Goal: Task Accomplishment & Management: Use online tool/utility

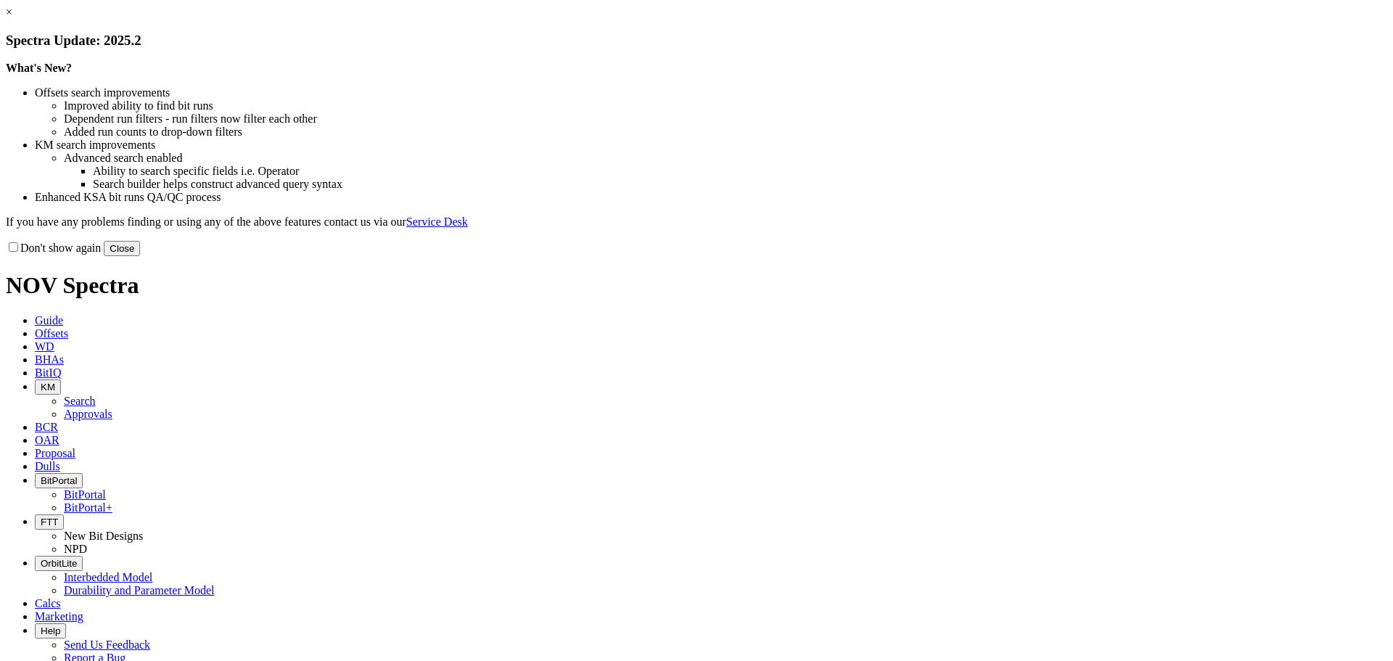
click at [140, 256] on button "Close" at bounding box center [122, 248] width 36 height 15
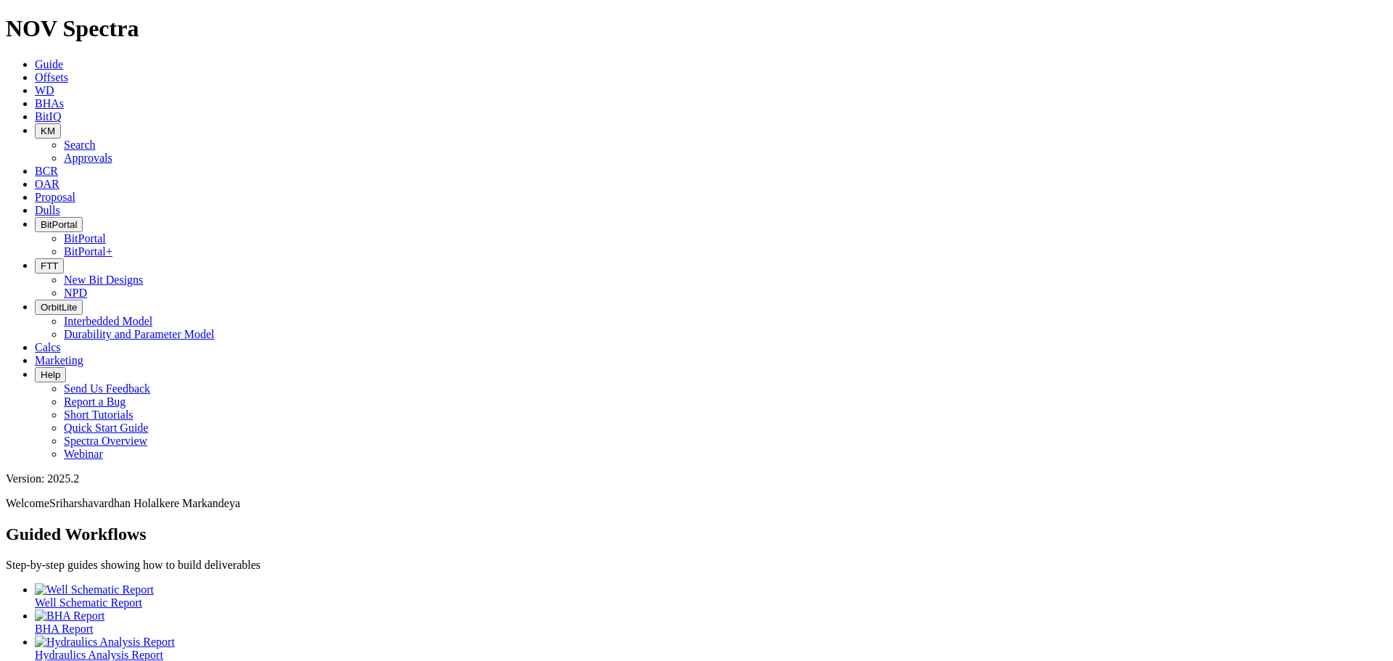
click at [41, 261] on icon "button" at bounding box center [41, 266] width 0 height 11
click at [143, 274] on link "New Bit Designs" at bounding box center [103, 280] width 79 height 12
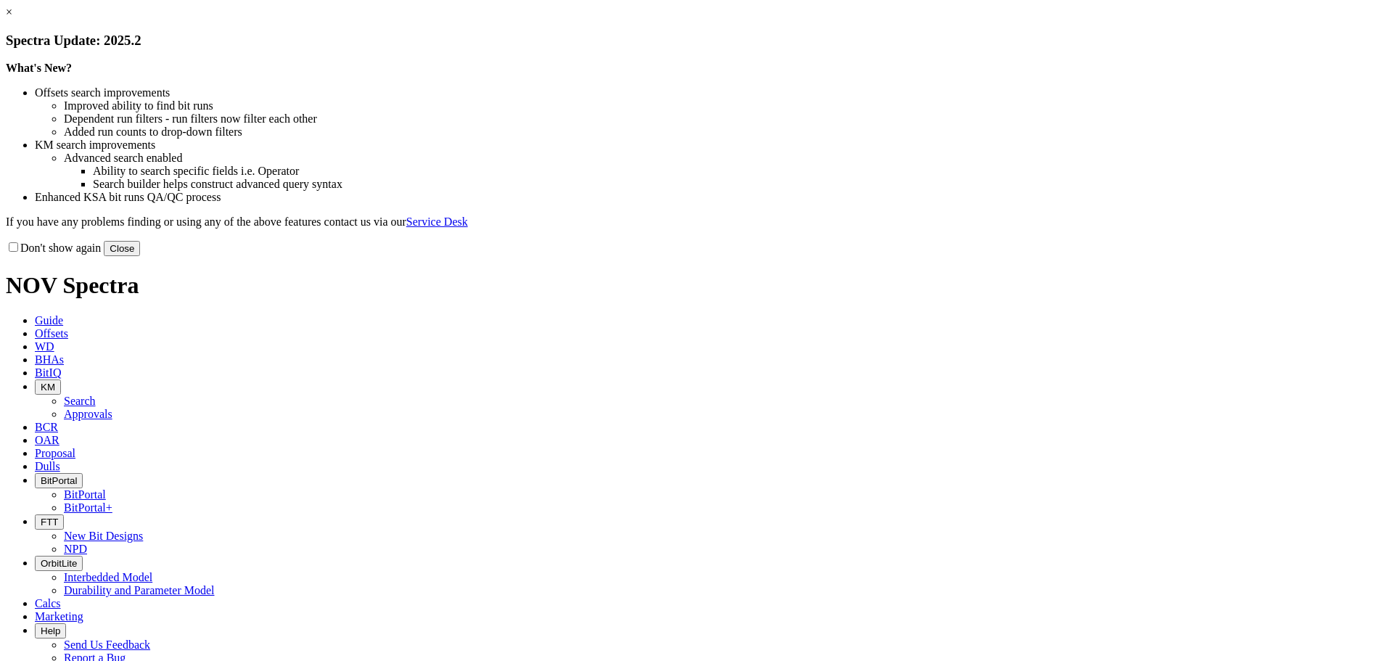
select select "New Bit Design"
click at [140, 256] on button "Close" at bounding box center [122, 248] width 36 height 15
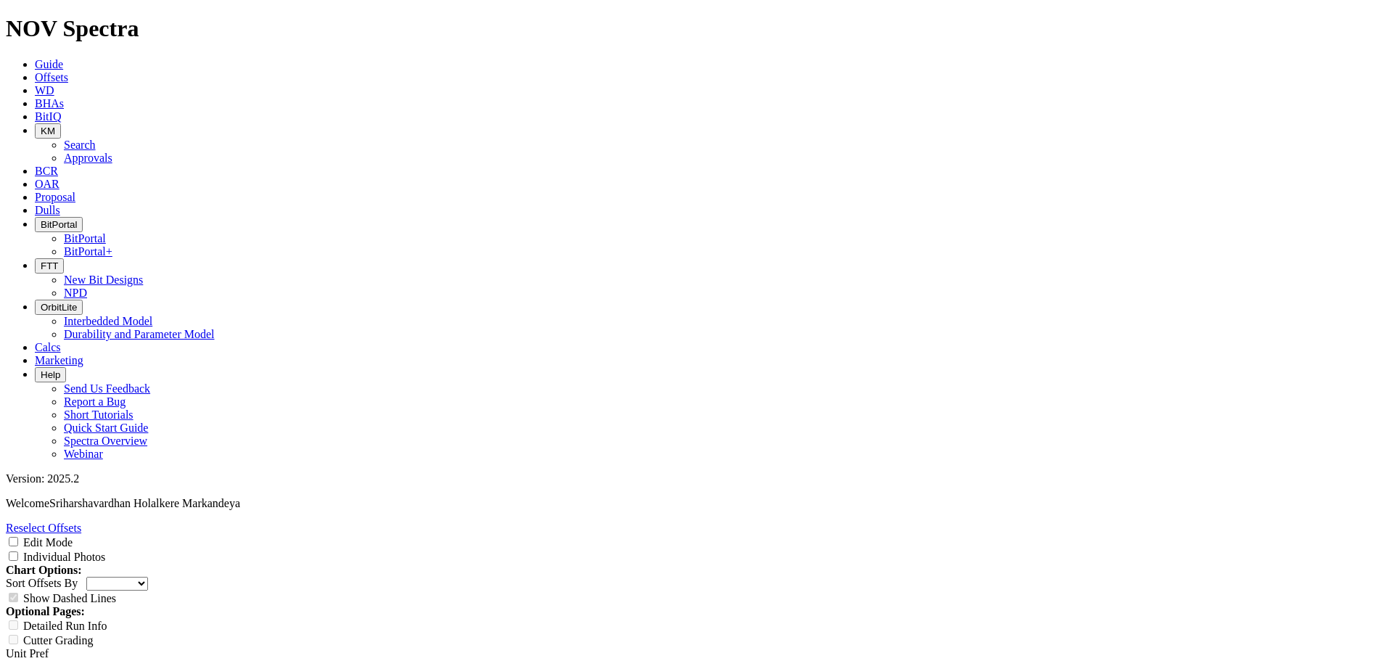
scroll to position [3128, 0]
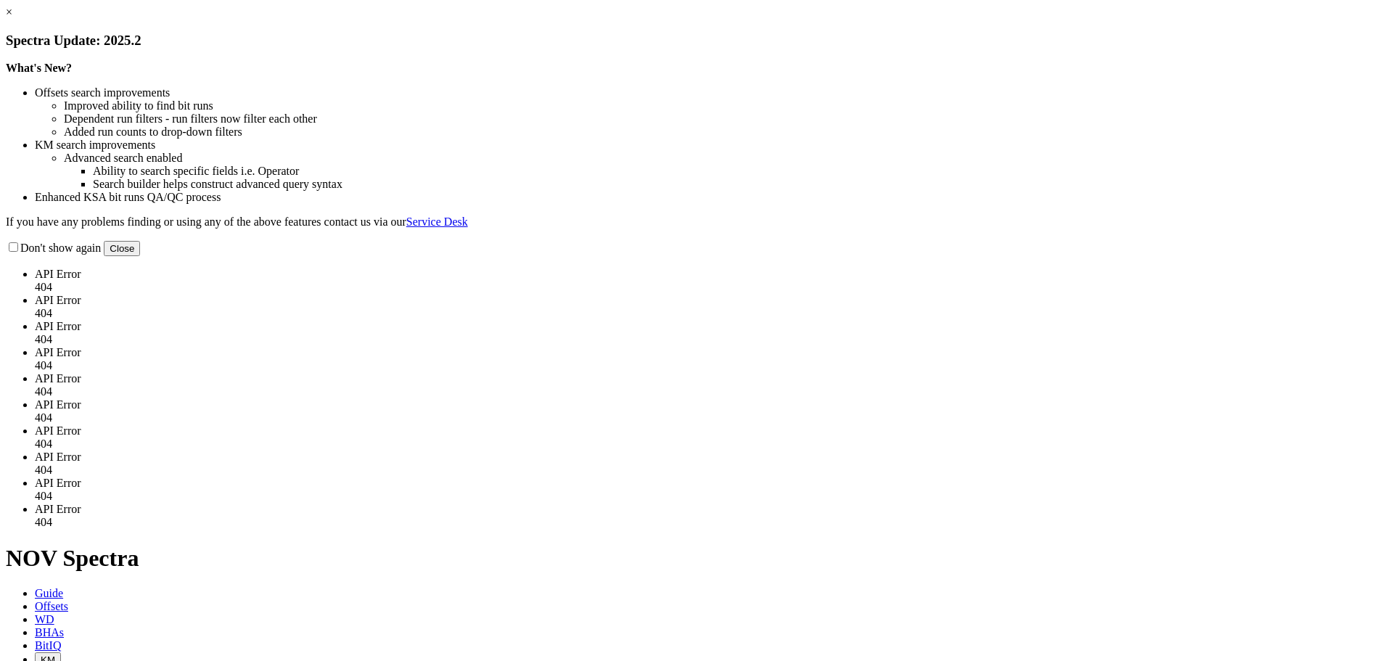
select select "New Bit Design"
click at [140, 256] on button "Close" at bounding box center [122, 248] width 36 height 15
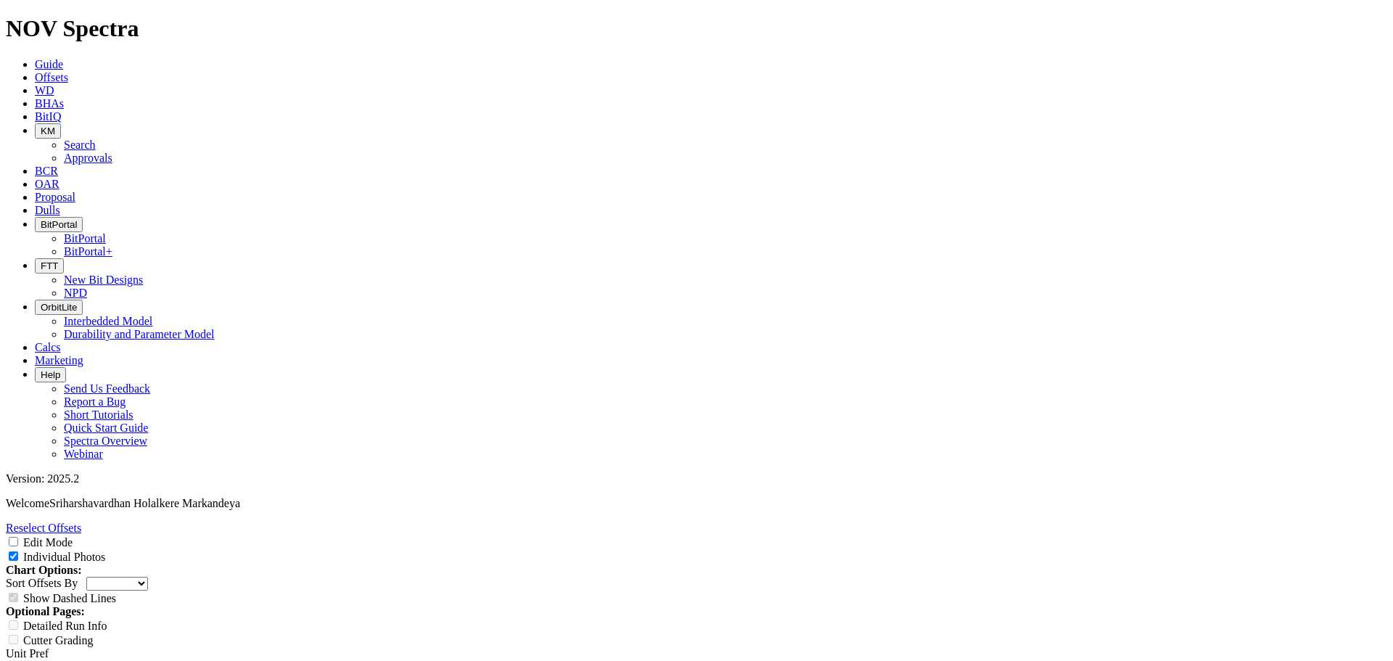
scroll to position [138, 0]
